Goal: Navigation & Orientation: Find specific page/section

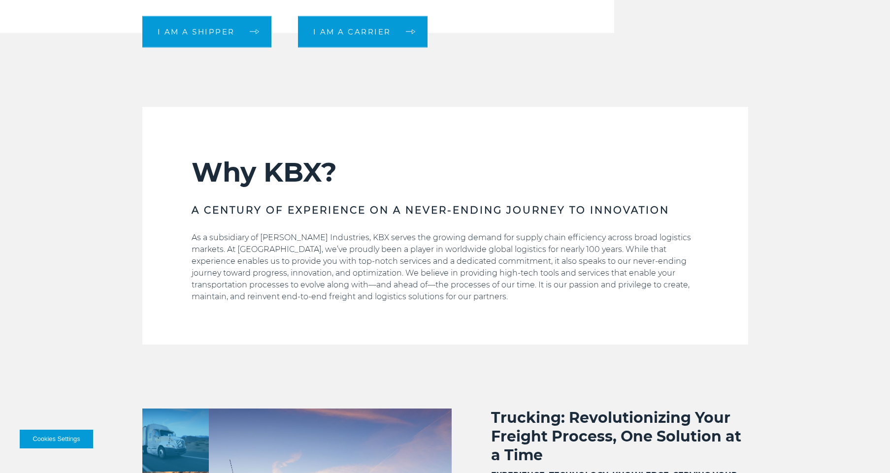
scroll to position [482, 0]
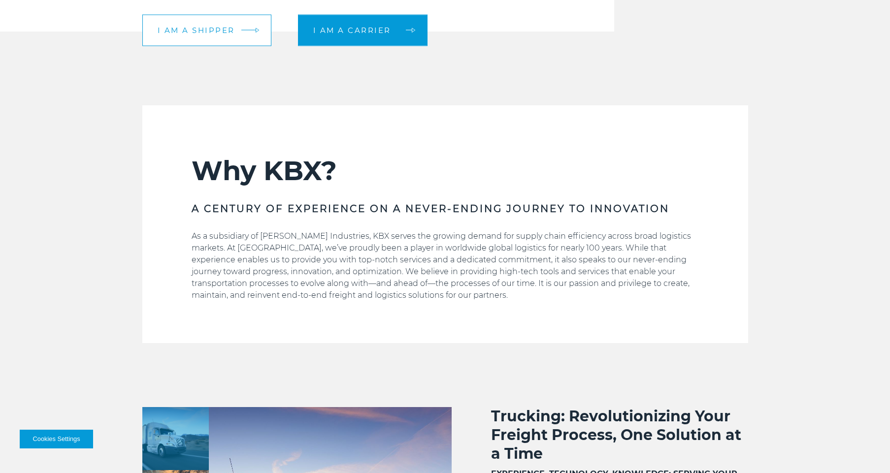
click at [223, 32] on span "I am a shipper" at bounding box center [196, 30] width 77 height 7
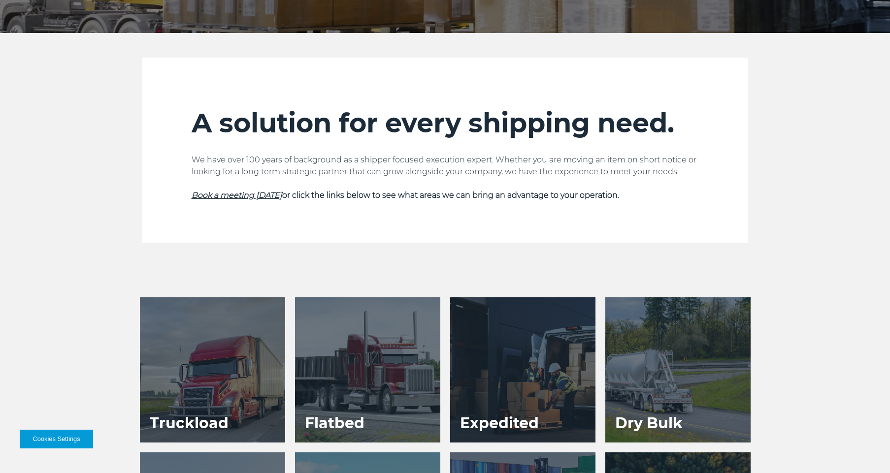
scroll to position [295, 0]
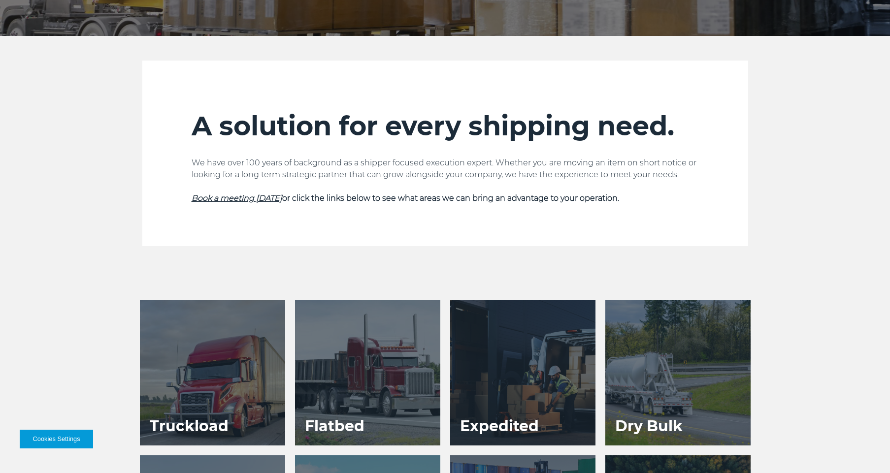
click at [234, 374] on div at bounding box center [212, 372] width 145 height 145
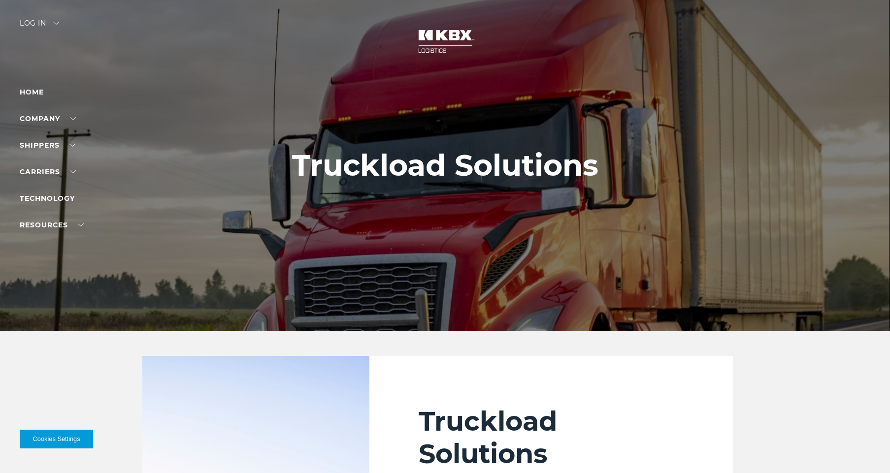
click at [30, 23] on div "Log in" at bounding box center [39, 27] width 39 height 14
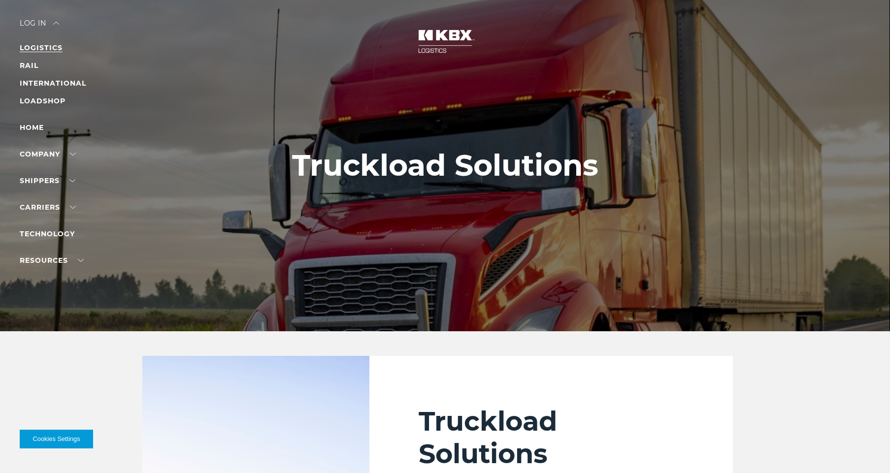
click at [36, 46] on link "LOGISTICS" at bounding box center [41, 47] width 43 height 9
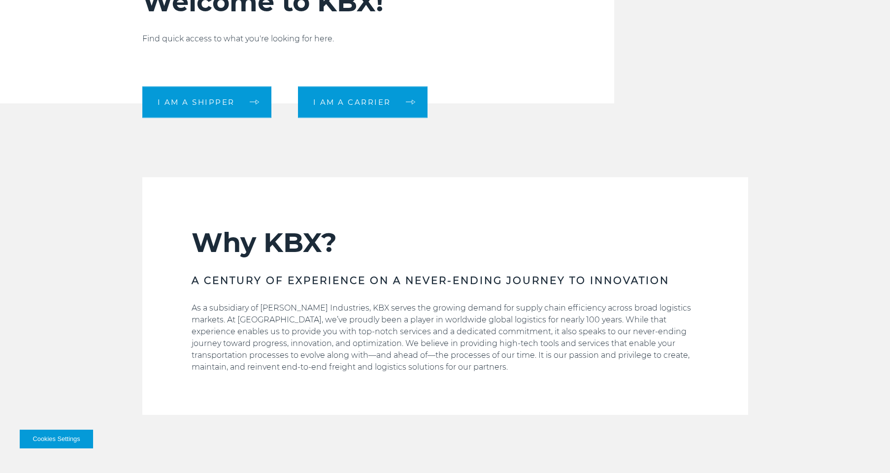
scroll to position [409, 0]
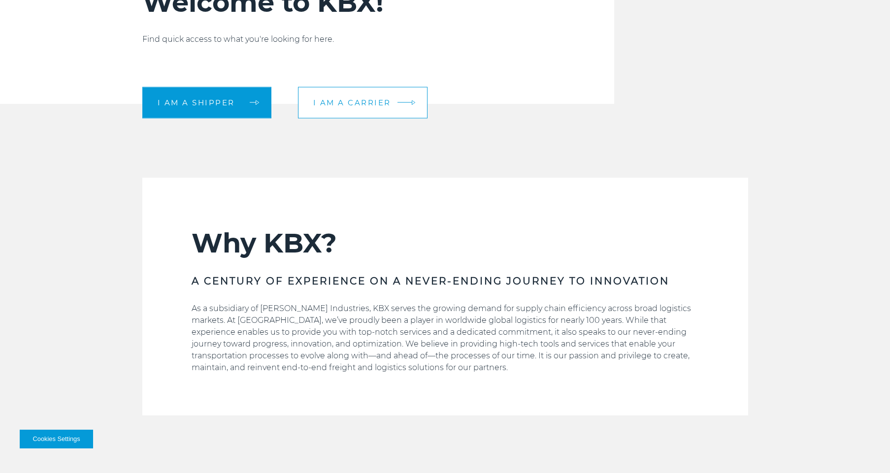
click at [393, 98] on link "I am a carrier" at bounding box center [363, 103] width 130 height 32
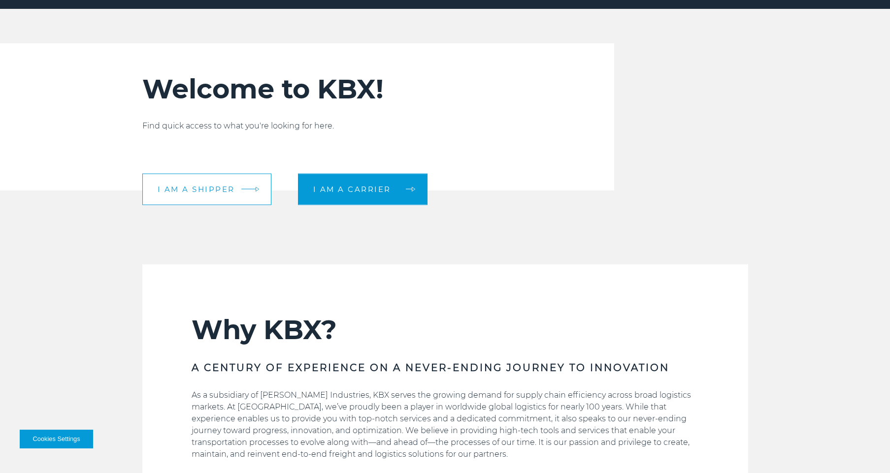
scroll to position [324, 0]
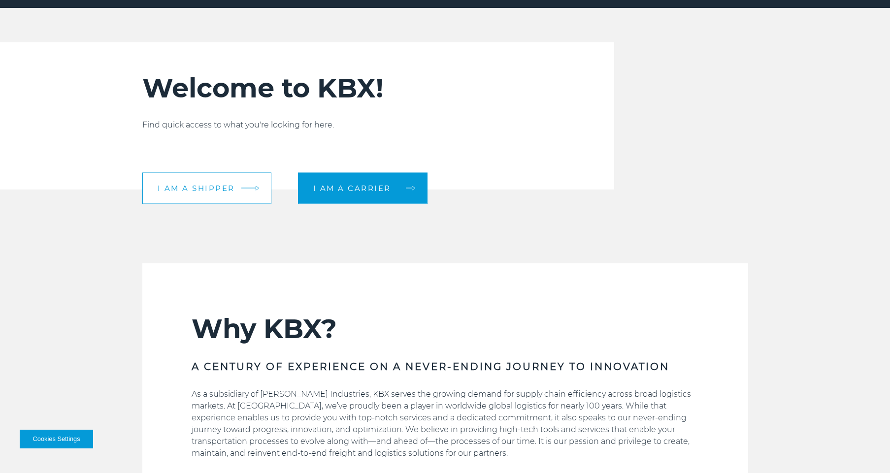
click at [266, 109] on div "Welcome to KBX! Find quick access to what you're looking for here. I am a shipp…" at bounding box center [342, 115] width 400 height 147
